Goal: Task Accomplishment & Management: Manage account settings

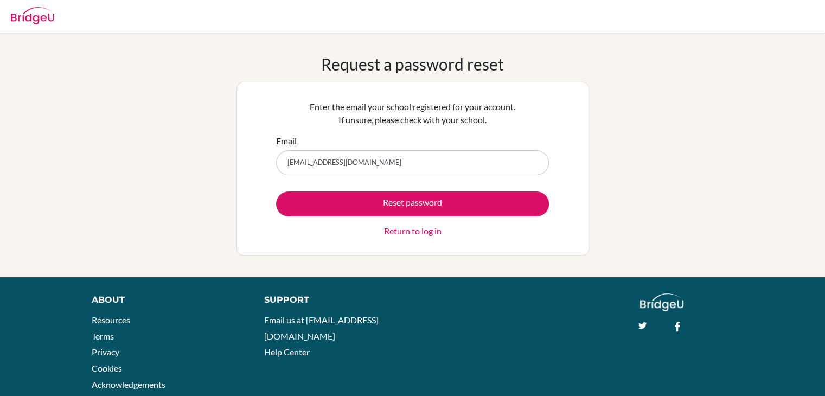
click at [457, 165] on input "[EMAIL_ADDRESS][DOMAIN_NAME]" at bounding box center [412, 162] width 273 height 25
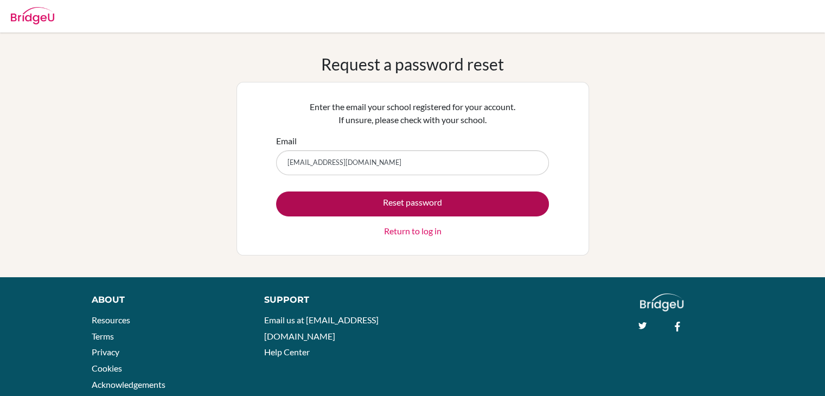
type input "[EMAIL_ADDRESS][DOMAIN_NAME]"
click at [519, 211] on button "Reset password" at bounding box center [412, 203] width 273 height 25
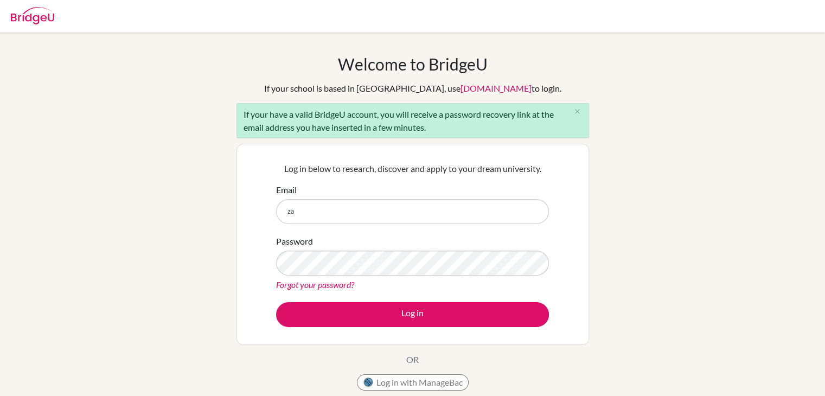
type input "[EMAIL_ADDRESS][DOMAIN_NAME]"
click at [276, 302] on button "Log in" at bounding box center [412, 314] width 273 height 25
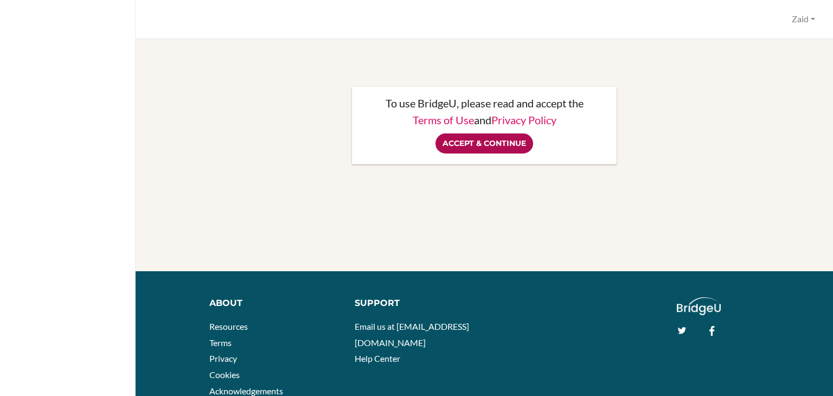
click at [484, 144] on input "Accept & Continue" at bounding box center [485, 143] width 98 height 20
